Goal: Find specific page/section: Find specific page/section

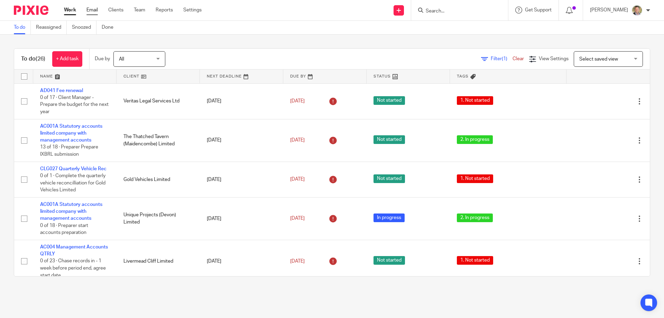
click at [97, 11] on link "Email" at bounding box center [92, 10] width 11 height 7
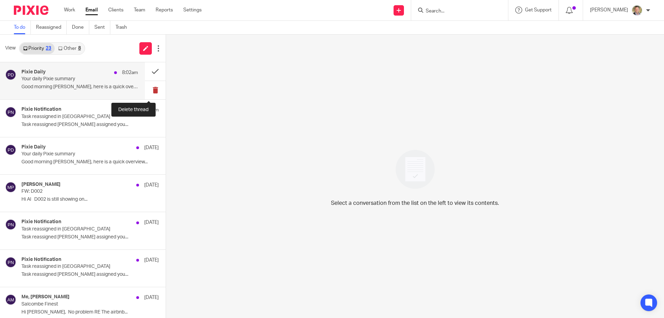
click at [152, 89] on button at bounding box center [155, 90] width 21 height 18
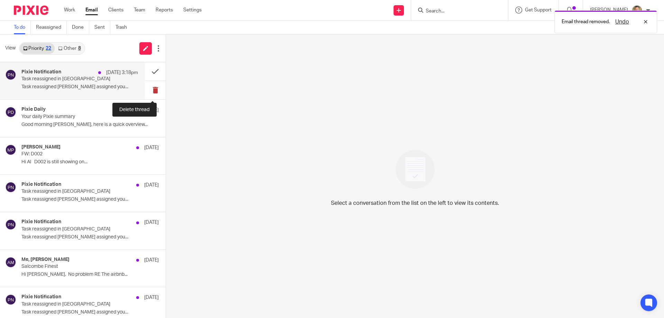
click at [149, 89] on button at bounding box center [155, 90] width 21 height 18
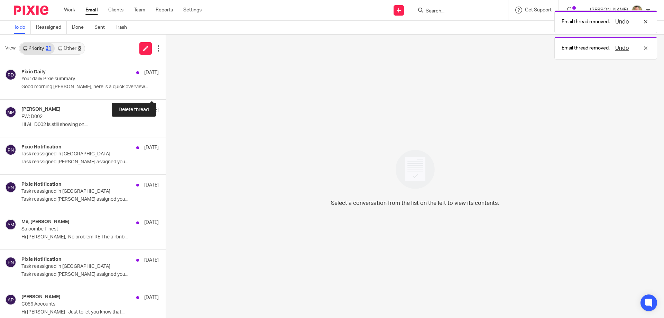
click at [166, 89] on button at bounding box center [169, 90] width 6 height 18
